Goal: Task Accomplishment & Management: Manage account settings

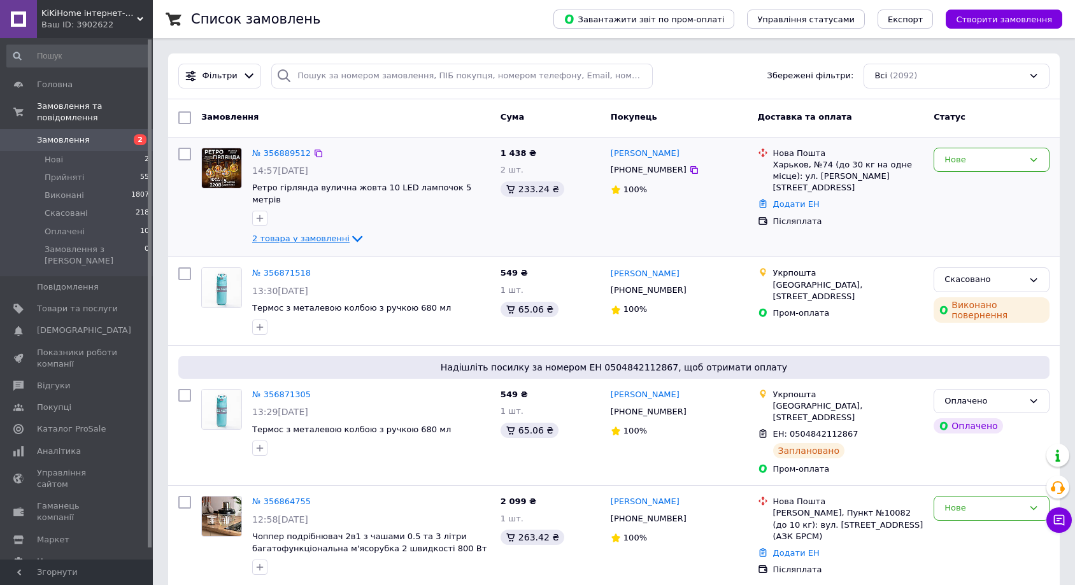
click at [351, 231] on icon at bounding box center [357, 238] width 15 height 15
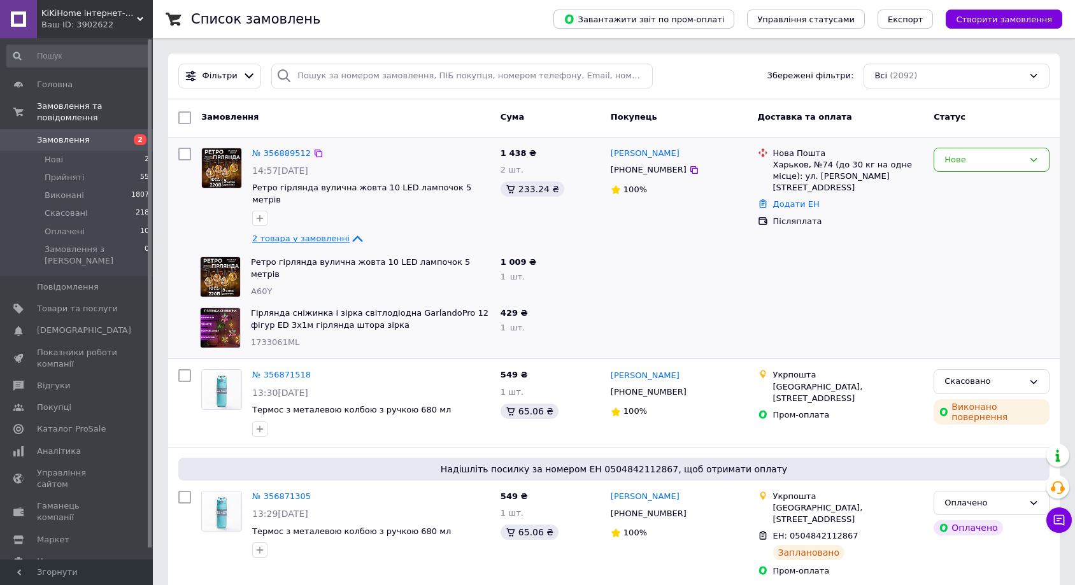
click at [350, 231] on icon at bounding box center [357, 238] width 15 height 15
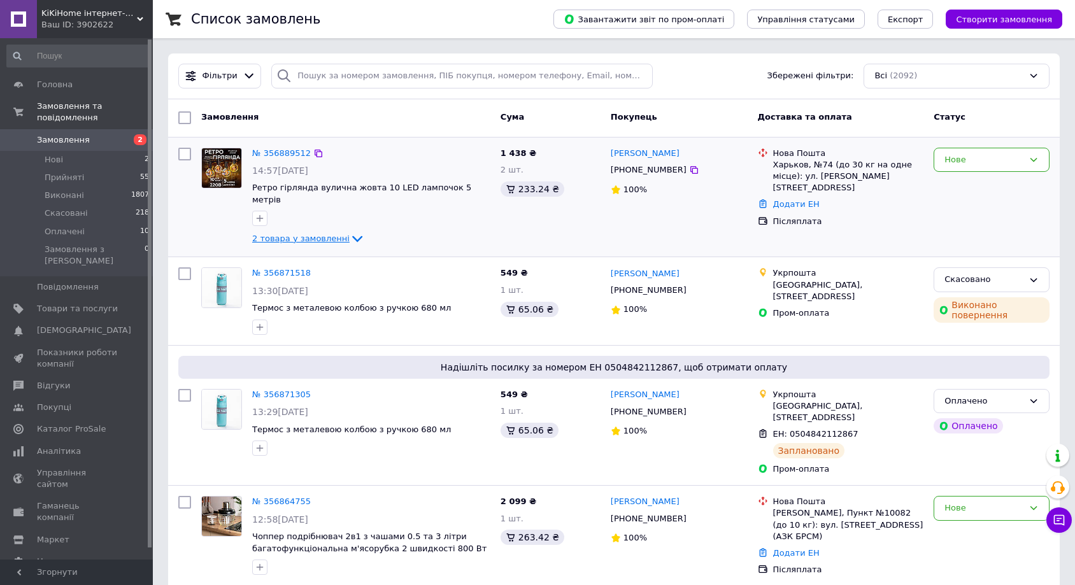
click at [350, 231] on icon at bounding box center [357, 238] width 15 height 15
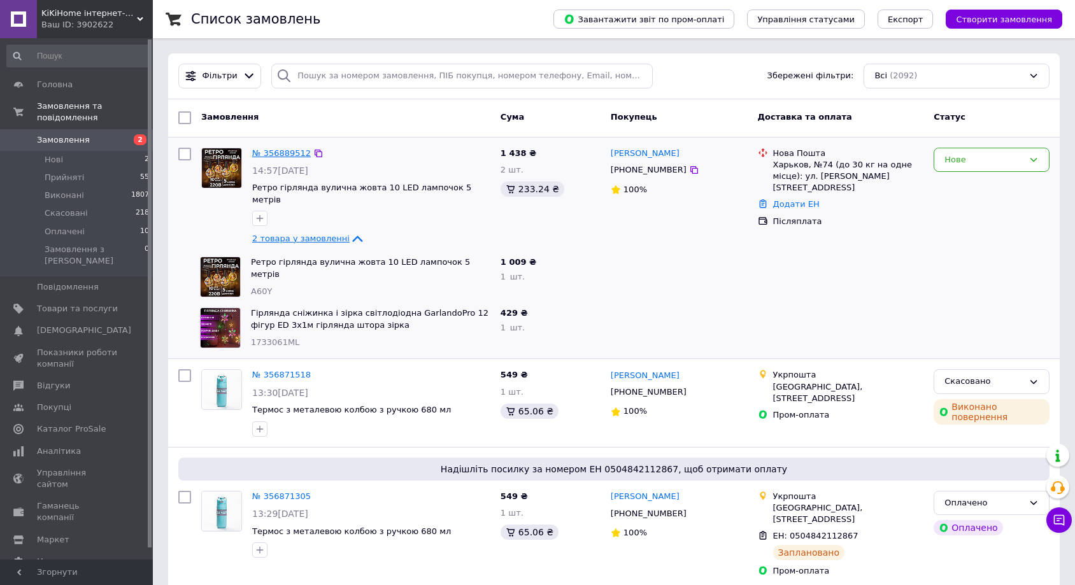
click at [283, 153] on link "№ 356889512" at bounding box center [281, 153] width 59 height 10
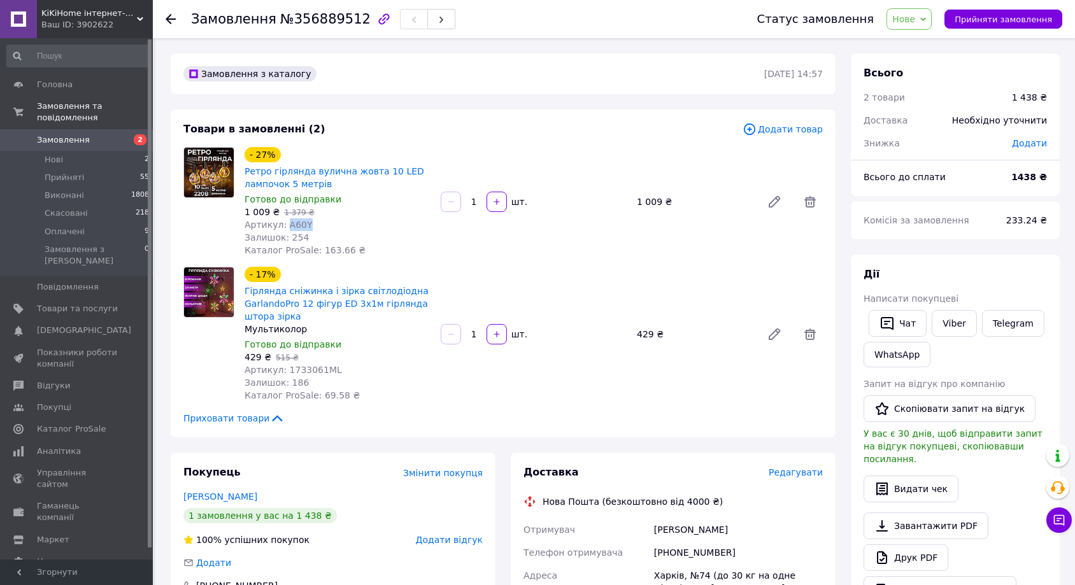
drag, startPoint x: 308, startPoint y: 224, endPoint x: 287, endPoint y: 226, distance: 20.5
click at [287, 226] on div "Артикул: A60Y" at bounding box center [338, 224] width 186 height 13
copy span "A60Y"
drag, startPoint x: 322, startPoint y: 183, endPoint x: 238, endPoint y: 166, distance: 85.9
click at [238, 166] on div "- 27% Ретро гірлянда вулична жовта 10 LED лампочок 5 метрів Готово до відправки…" at bounding box center [503, 202] width 650 height 110
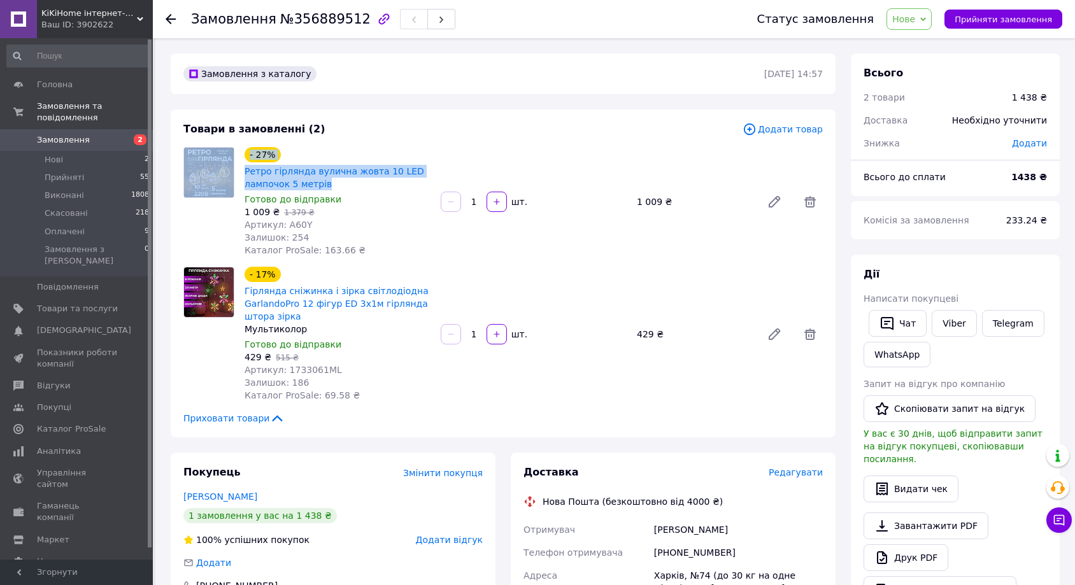
click at [394, 146] on div "- 27% Ретро гірлянда вулична жовта 10 LED лампочок 5 метрів" at bounding box center [337, 169] width 188 height 46
drag, startPoint x: 332, startPoint y: 185, endPoint x: 246, endPoint y: 168, distance: 87.0
click at [246, 168] on span "Ретро гірлянда вулична жовта 10 LED лампочок 5 метрів" at bounding box center [338, 177] width 186 height 25
copy link "Ретро гірлянда вулична жовта 10 LED лампочок 5 метрів"
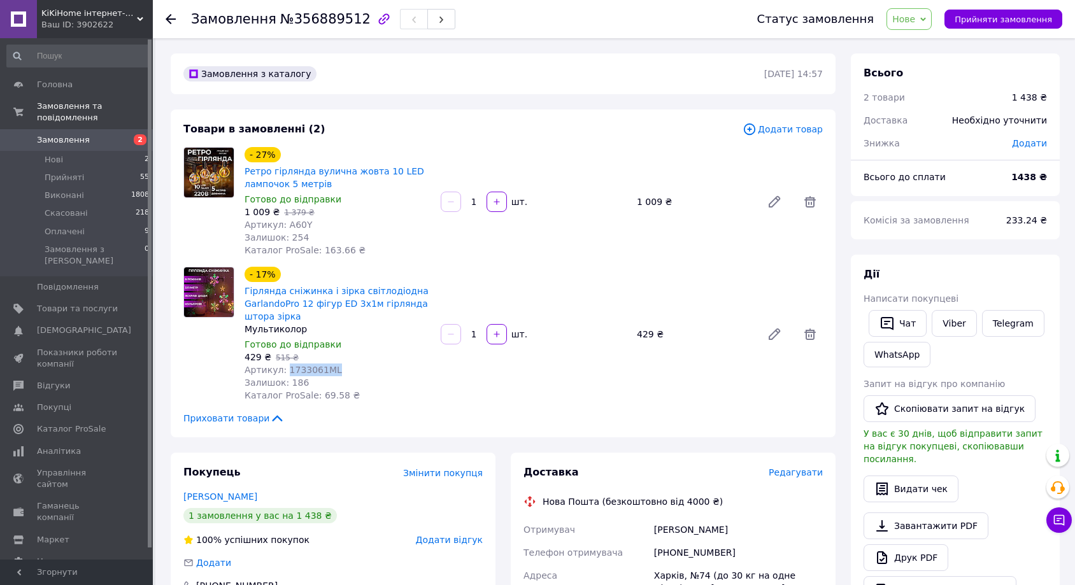
drag, startPoint x: 338, startPoint y: 373, endPoint x: 283, endPoint y: 371, distance: 54.8
click at [283, 371] on div "Артикул: 1733061ML" at bounding box center [338, 370] width 186 height 13
copy span "1733061ML"
drag, startPoint x: 297, startPoint y: 316, endPoint x: 245, endPoint y: 291, distance: 58.1
click at [245, 291] on span "Гірлянда сніжинка і зірка світлодіодна GarlandoPro 12 фігур ED 3х1м гірлянда шт…" at bounding box center [338, 304] width 186 height 38
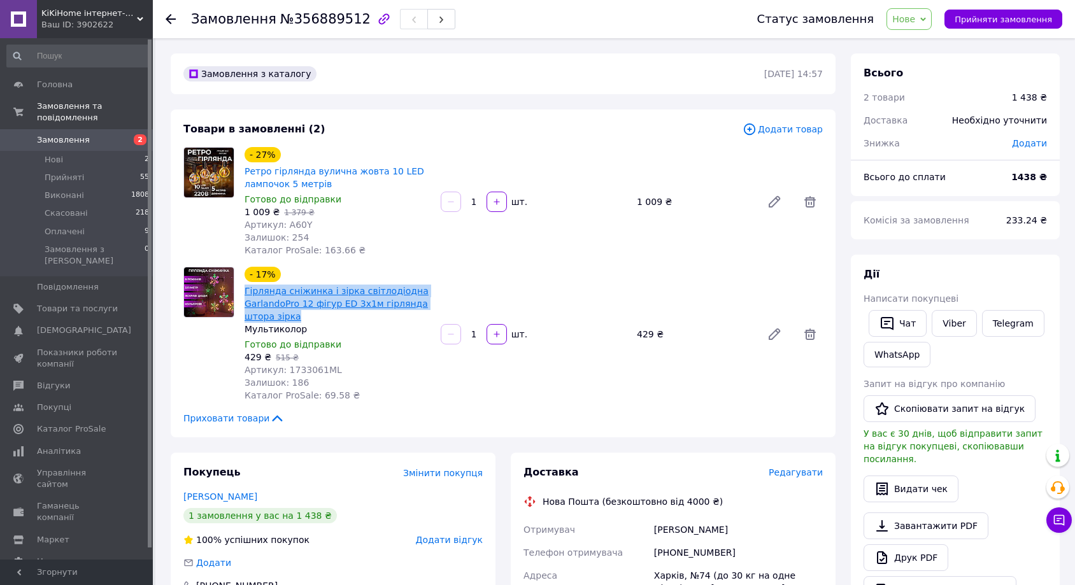
copy link "Гірлянда сніжинка і зірка світлодіодна GarlandoPro 12 фігур ED 3х1м гірлянда шт…"
drag, startPoint x: 334, startPoint y: 373, endPoint x: 285, endPoint y: 371, distance: 48.4
click at [285, 371] on div "Артикул: 1733061ML" at bounding box center [338, 370] width 186 height 13
copy span "1733061ML"
drag, startPoint x: 305, startPoint y: 223, endPoint x: 287, endPoint y: 220, distance: 18.0
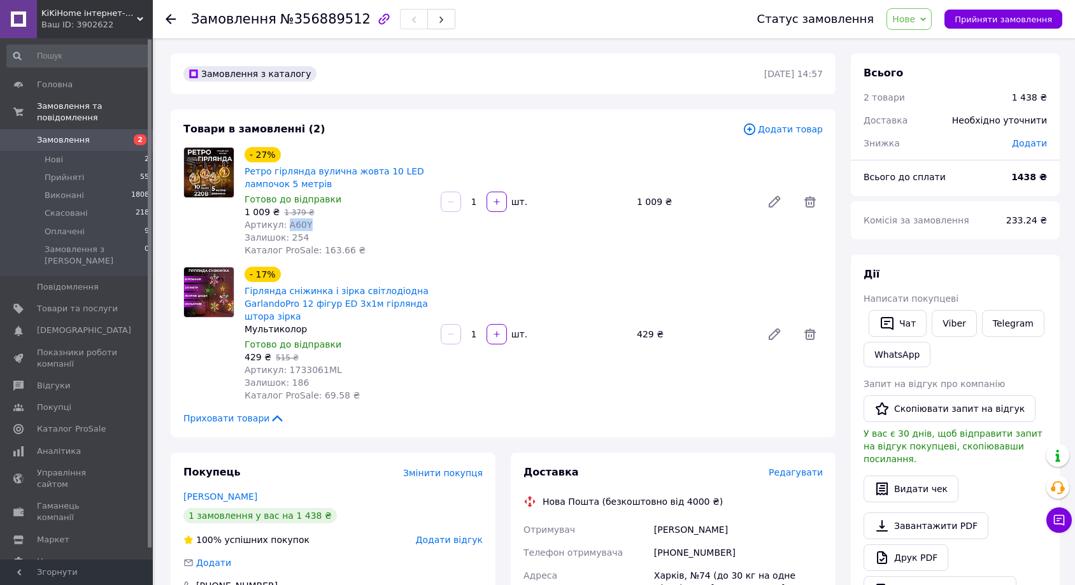
click at [287, 220] on div "Артикул: A60Y" at bounding box center [338, 224] width 186 height 13
copy span "A60Y"
click at [890, 476] on button "Видати чек" at bounding box center [911, 489] width 95 height 27
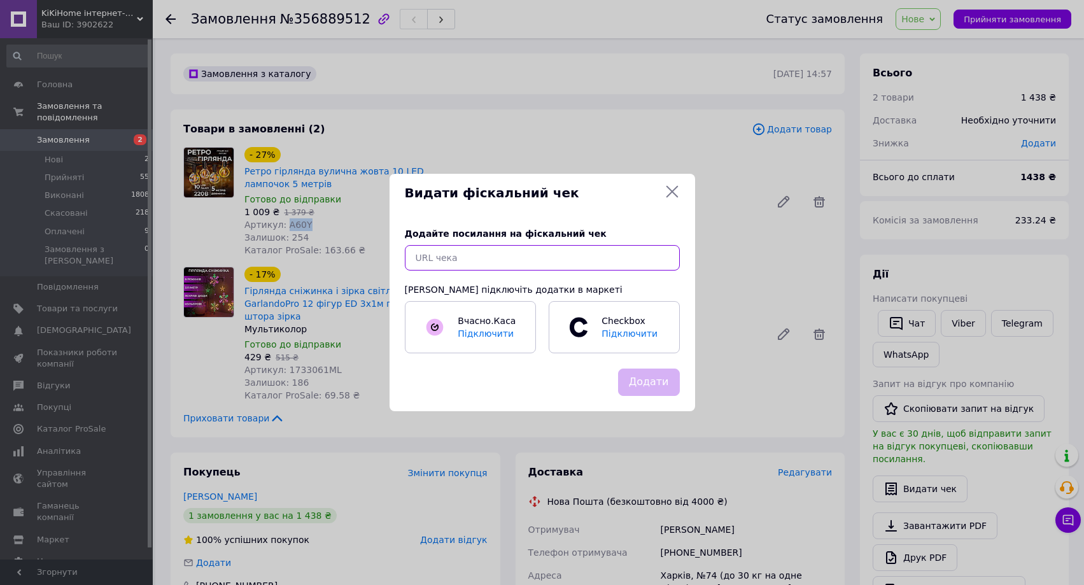
click at [603, 261] on input "text" at bounding box center [542, 257] width 275 height 25
paste input "https://check.checkbox.ua/afc1af83-b102-490e-aa28-137a9c5a703b"
type input "https://check.checkbox.ua/afc1af83-b102-490e-aa28-137a9c5a703b"
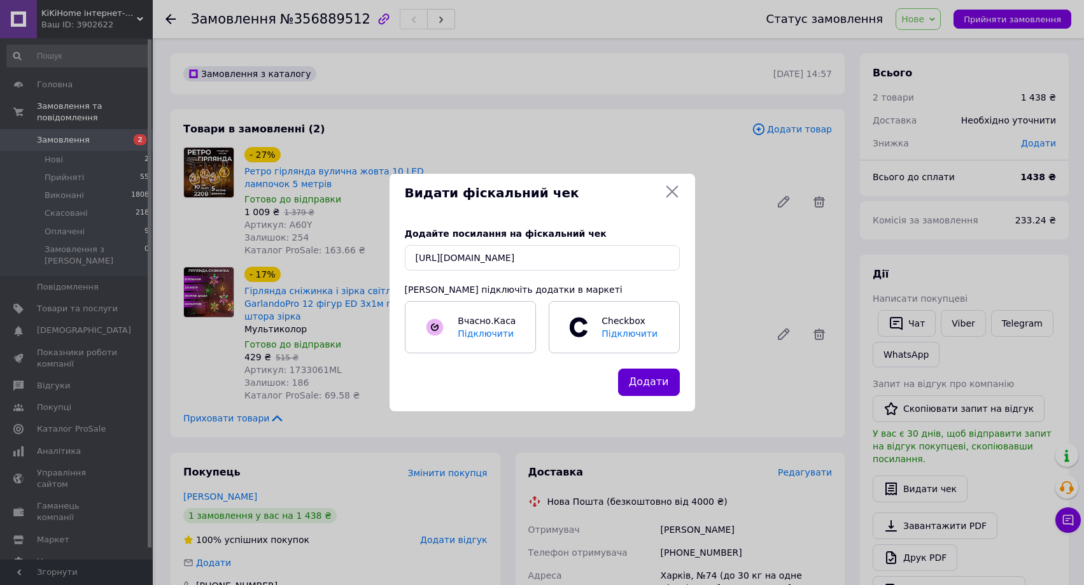
click at [658, 386] on button "Додати" at bounding box center [649, 382] width 62 height 27
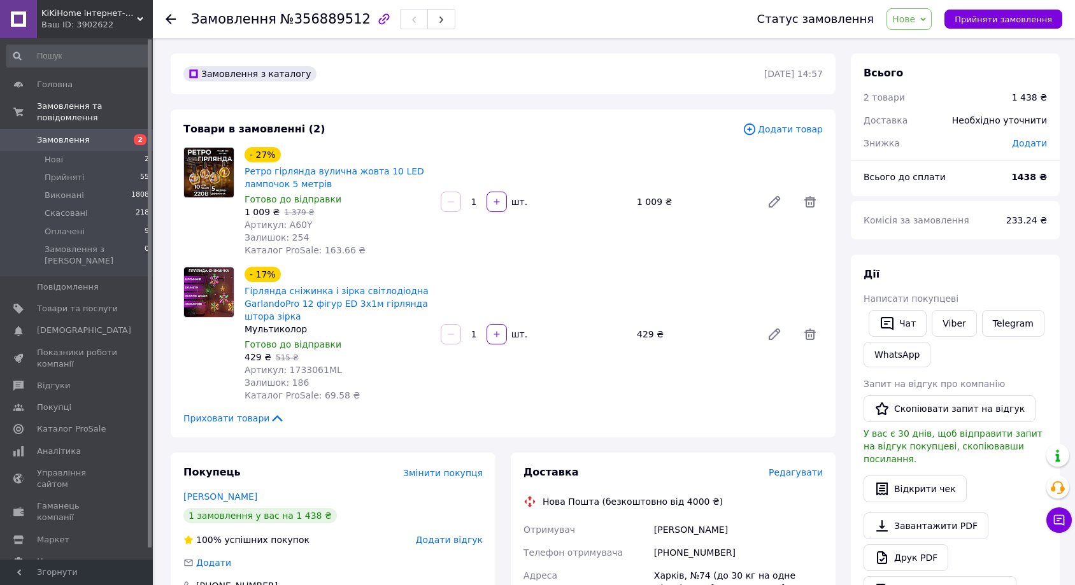
click at [167, 18] on use at bounding box center [171, 19] width 10 height 10
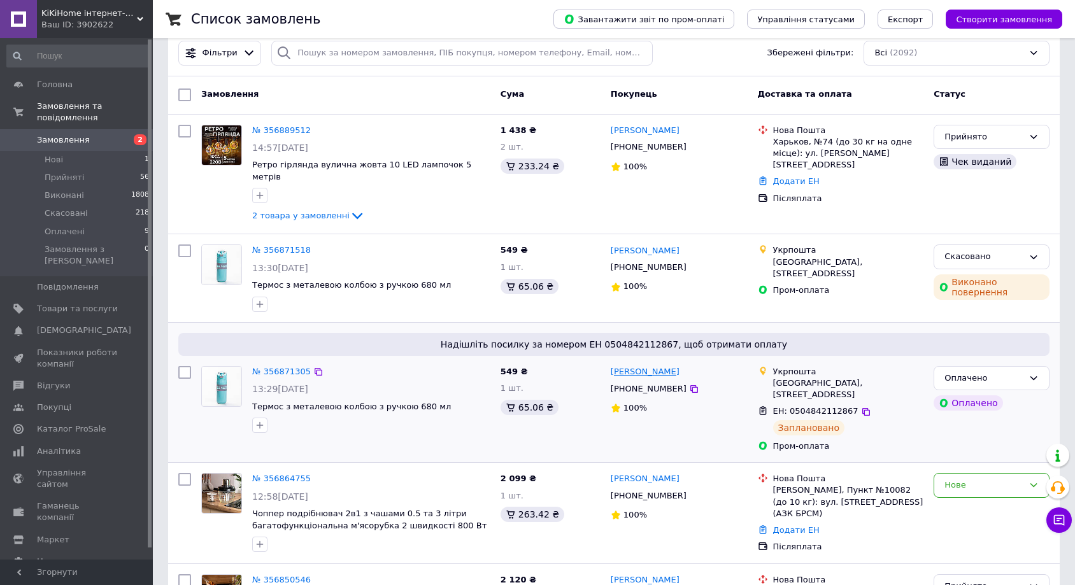
scroll to position [81, 0]
